Goal: Information Seeking & Learning: Check status

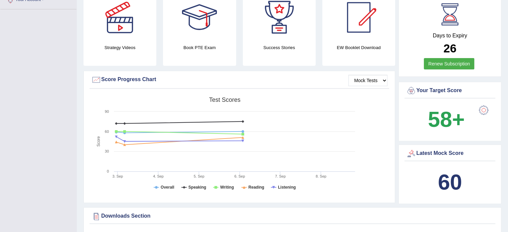
scroll to position [178, 0]
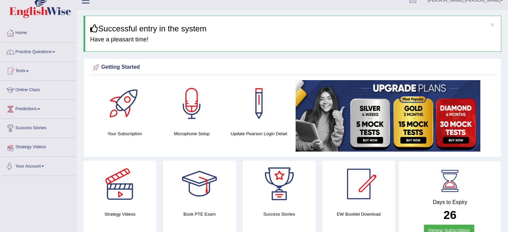
scroll to position [0, 0]
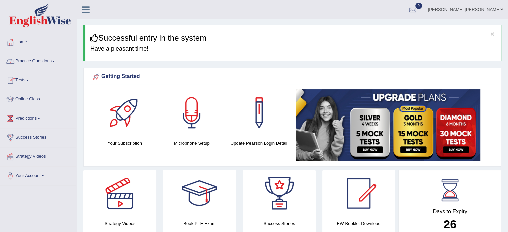
click at [29, 80] on span at bounding box center [27, 80] width 3 height 1
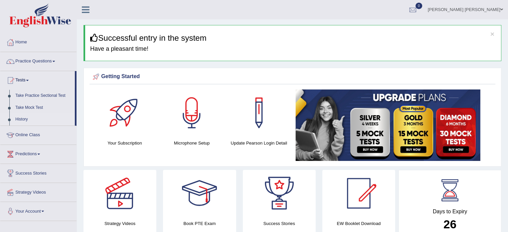
click at [22, 118] on link "History" at bounding box center [43, 120] width 63 height 12
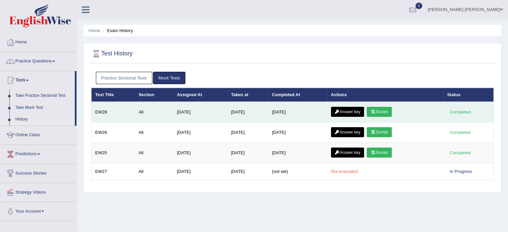
click at [353, 112] on link "Answer key" at bounding box center [347, 112] width 33 height 10
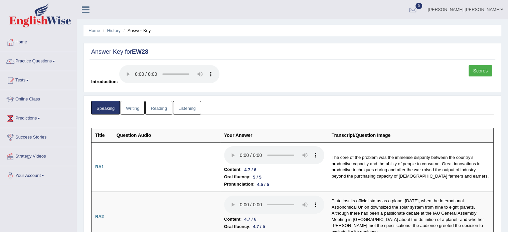
click at [484, 69] on link "Scores" at bounding box center [480, 70] width 23 height 11
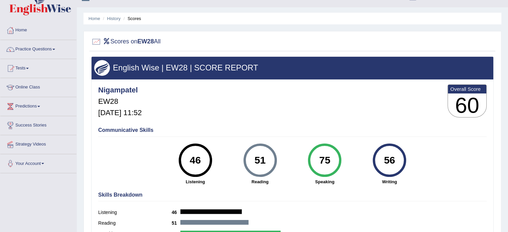
scroll to position [13, 0]
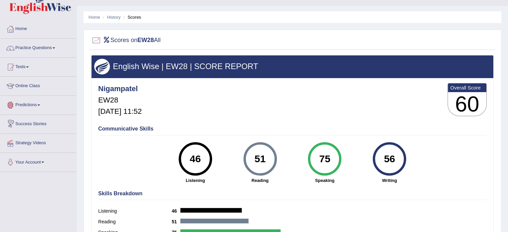
click at [41, 104] on link "Predictions" at bounding box center [38, 104] width 76 height 17
click at [34, 123] on link "Latest Predictions" at bounding box center [43, 121] width 63 height 12
click at [33, 119] on link "Latest Predictions" at bounding box center [43, 121] width 63 height 12
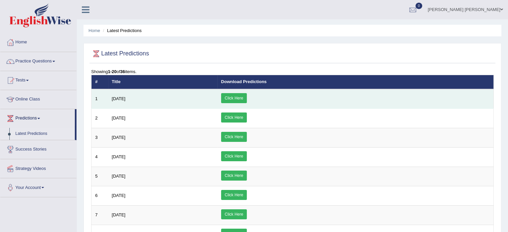
click at [247, 100] on link "Click Here" at bounding box center [234, 98] width 26 height 10
